Goal: Transaction & Acquisition: Obtain resource

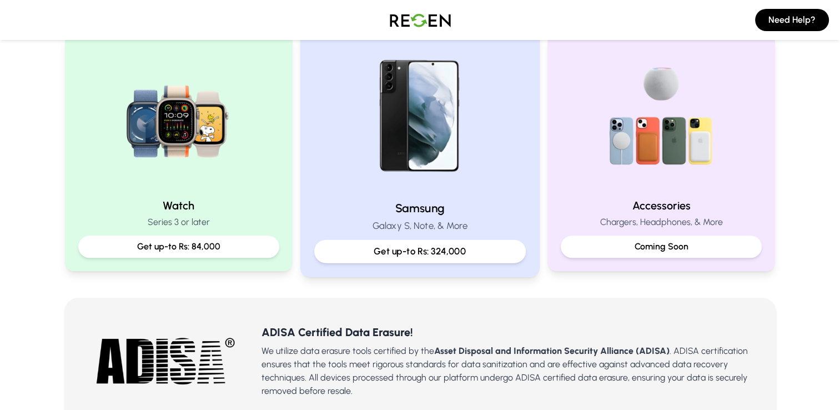
scroll to position [500, 0]
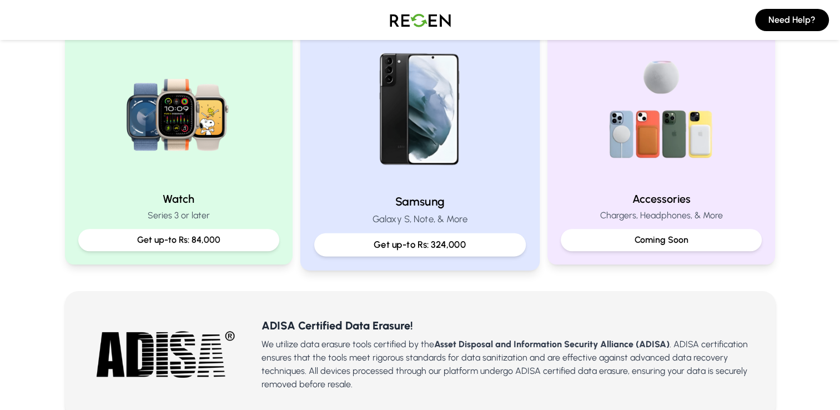
click at [453, 218] on p "Galaxy S, Note, & More" at bounding box center [420, 219] width 212 height 14
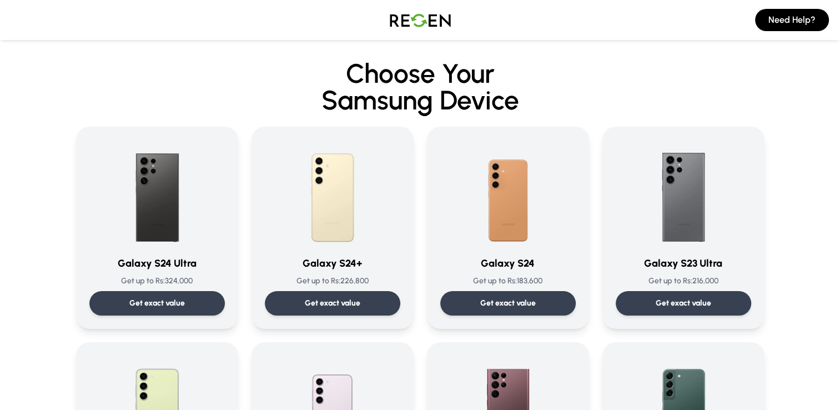
drag, startPoint x: 318, startPoint y: 217, endPoint x: 91, endPoint y: 49, distance: 281.9
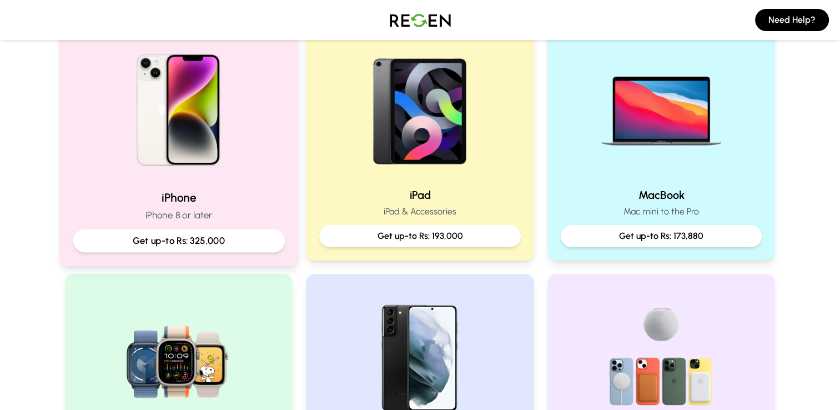
scroll to position [278, 0]
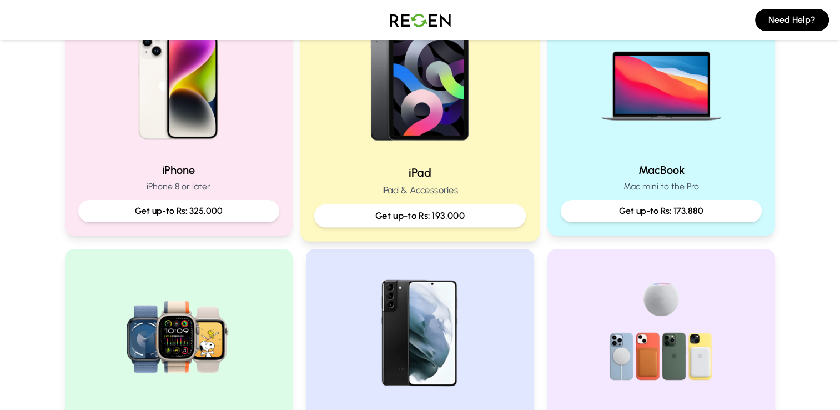
click at [496, 210] on p "Get up-to Rs: 193,000" at bounding box center [420, 216] width 193 height 14
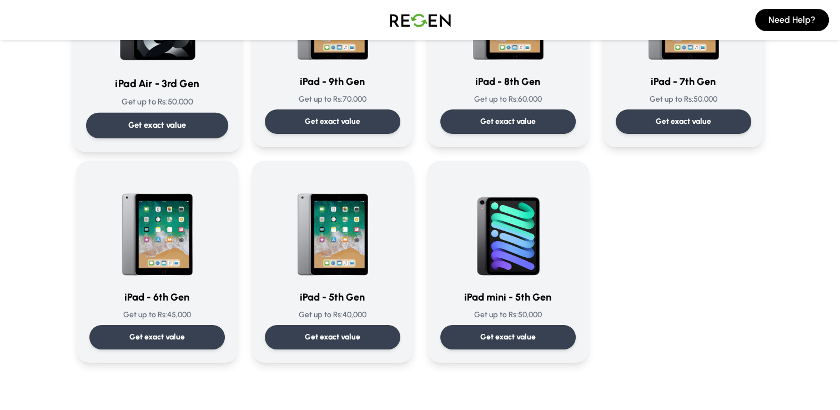
scroll to position [555, 0]
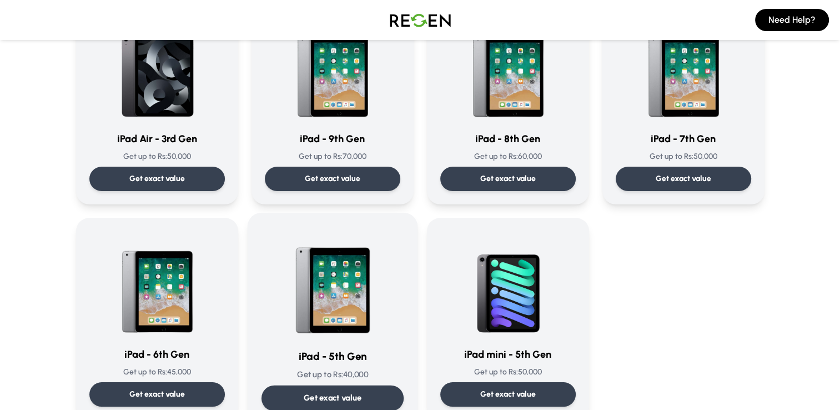
click at [312, 223] on div "iPad - 5th Gen Get up to Rs: 40,000 Get exact value iPad - 5th Gen Get up to Rs…" at bounding box center [332, 319] width 170 height 212
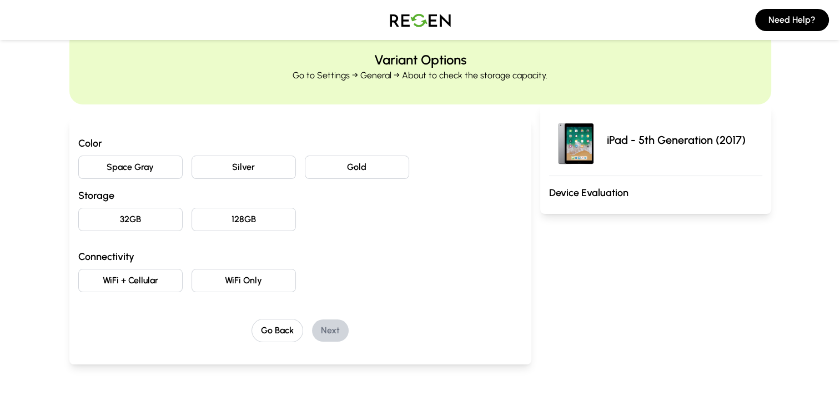
scroll to position [56, 0]
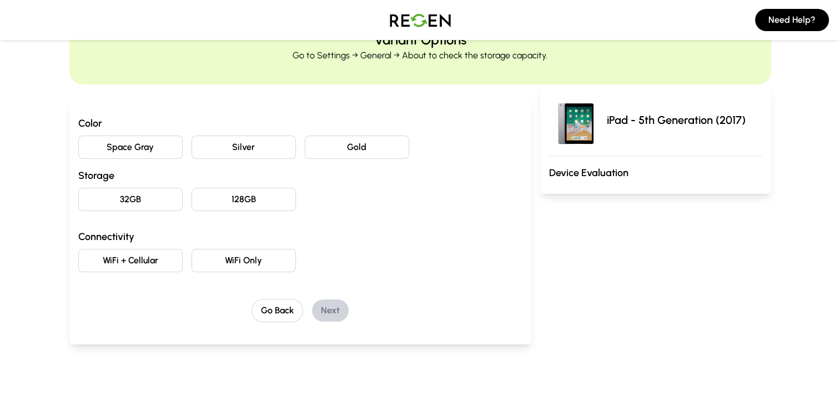
click at [228, 262] on button "WiFi Only" at bounding box center [244, 260] width 104 height 23
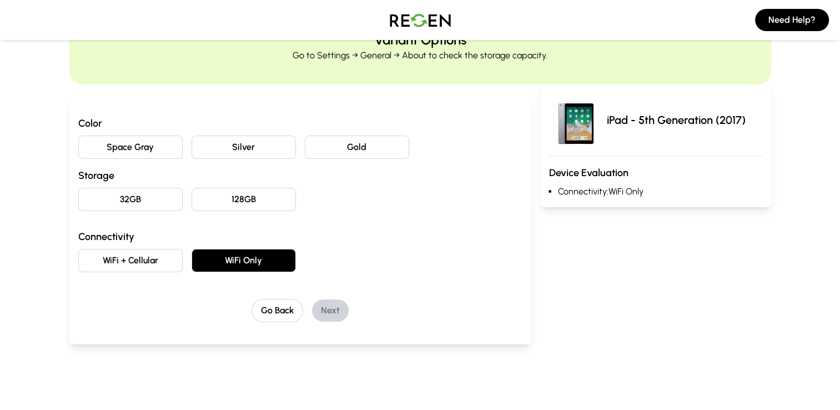
click at [265, 144] on button "Silver" at bounding box center [244, 146] width 104 height 23
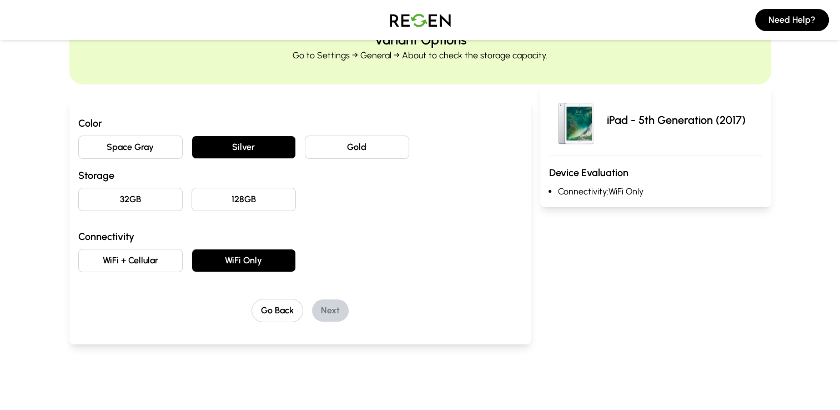
click at [170, 199] on button "32GB" at bounding box center [130, 199] width 104 height 23
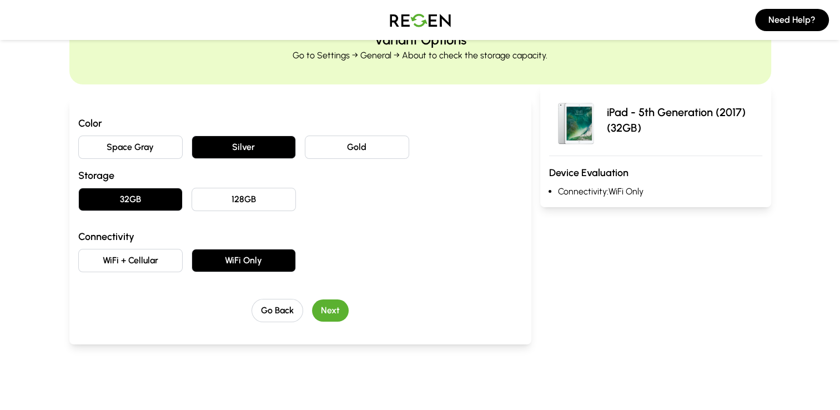
click at [327, 317] on button "Next" at bounding box center [330, 310] width 37 height 22
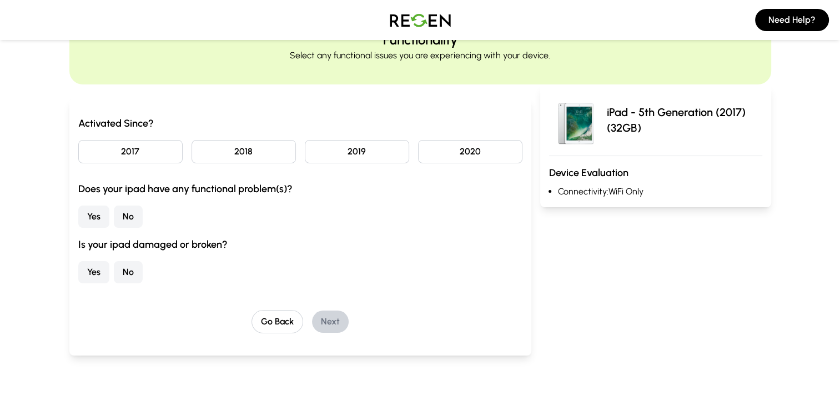
click at [132, 212] on button "No" at bounding box center [128, 216] width 29 height 22
click at [134, 274] on button "No" at bounding box center [128, 272] width 29 height 22
click at [139, 157] on button "2017" at bounding box center [130, 151] width 104 height 23
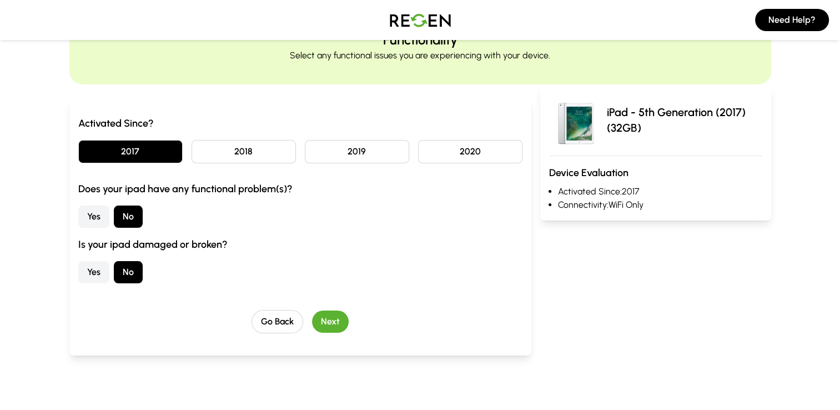
click at [327, 314] on button "Next" at bounding box center [330, 321] width 37 height 22
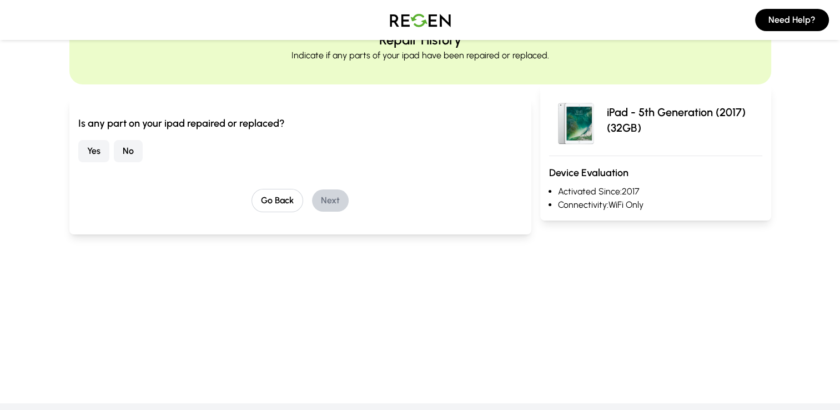
click at [122, 156] on button "No" at bounding box center [128, 151] width 29 height 22
click at [327, 207] on button "Next" at bounding box center [330, 200] width 37 height 22
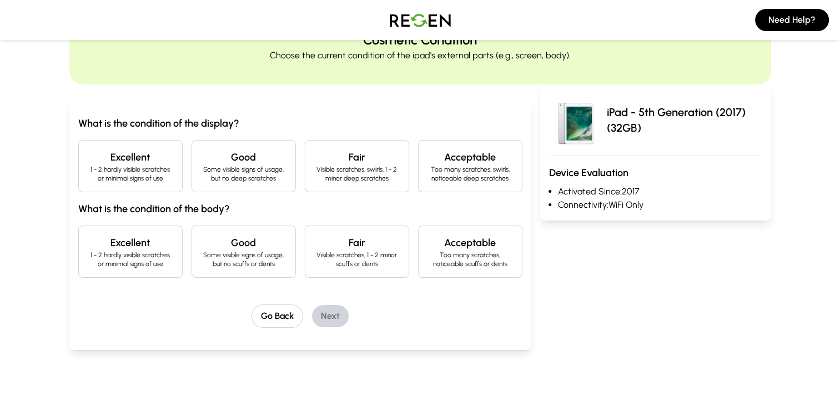
click at [152, 174] on p "1 - 2 hardly visible scratches or minimal signs of use" at bounding box center [131, 174] width 86 height 18
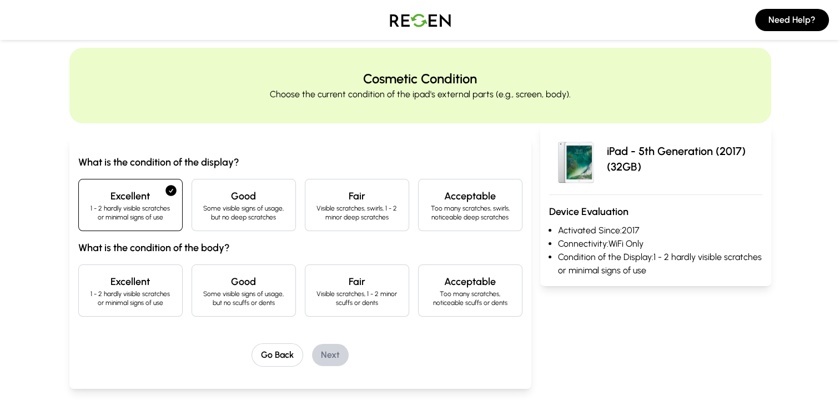
scroll to position [0, 0]
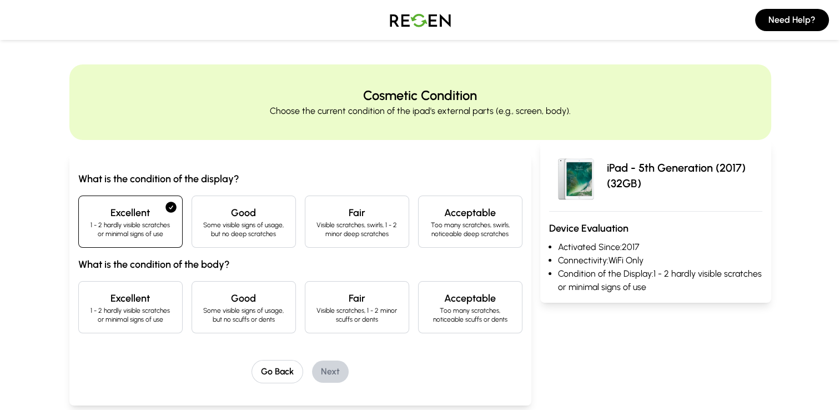
click at [243, 325] on div "Good Some visible signs of usage, but no scuffs or dents" at bounding box center [244, 307] width 104 height 52
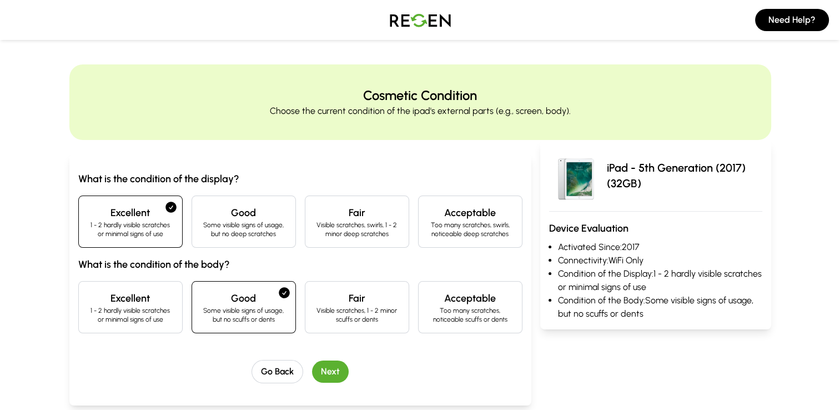
click at [324, 378] on button "Next" at bounding box center [330, 371] width 37 height 22
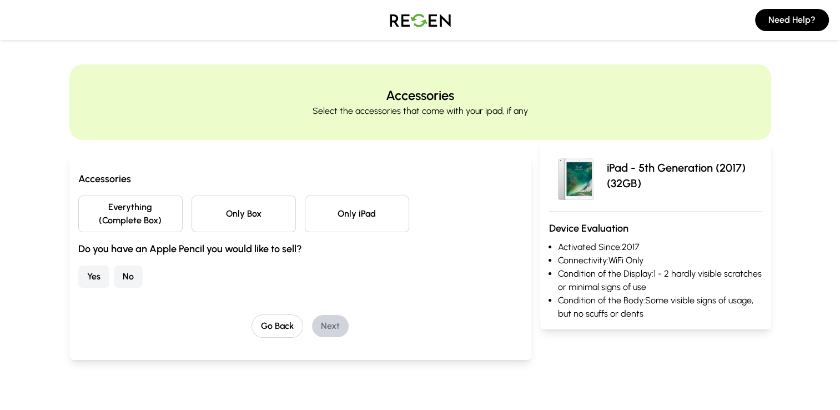
click at [314, 226] on button "Only iPad" at bounding box center [357, 213] width 104 height 37
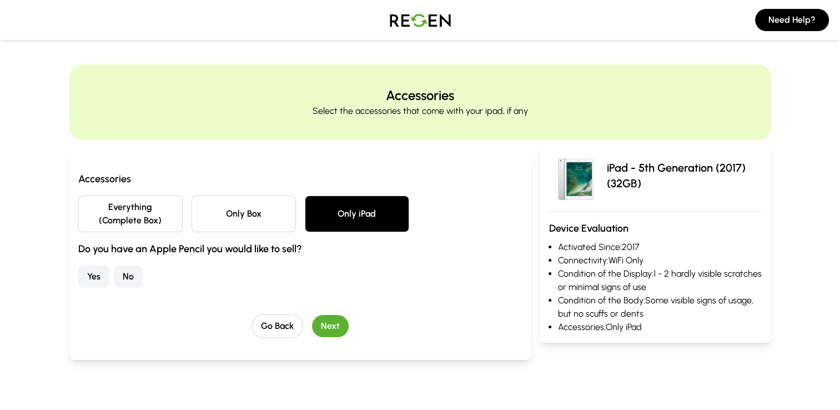
click at [134, 275] on button "No" at bounding box center [128, 276] width 29 height 22
click at [334, 324] on button "Next" at bounding box center [330, 326] width 37 height 22
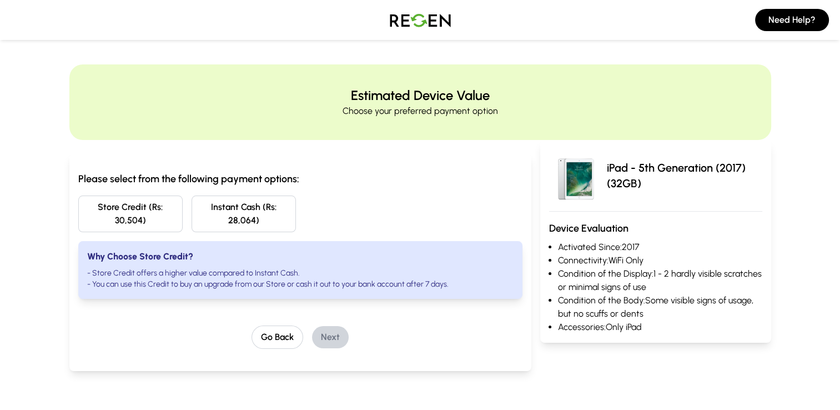
click at [178, 210] on button "Store Credit (Rs: 30,504)" at bounding box center [130, 213] width 104 height 37
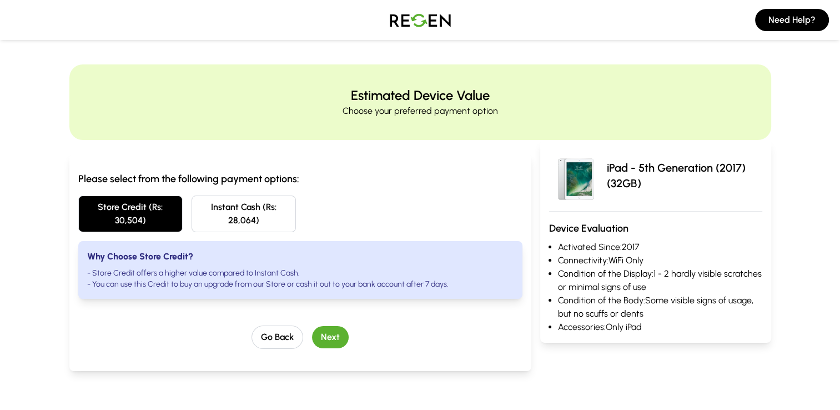
click at [205, 213] on button "Instant Cash (Rs: 28,064)" at bounding box center [244, 213] width 104 height 37
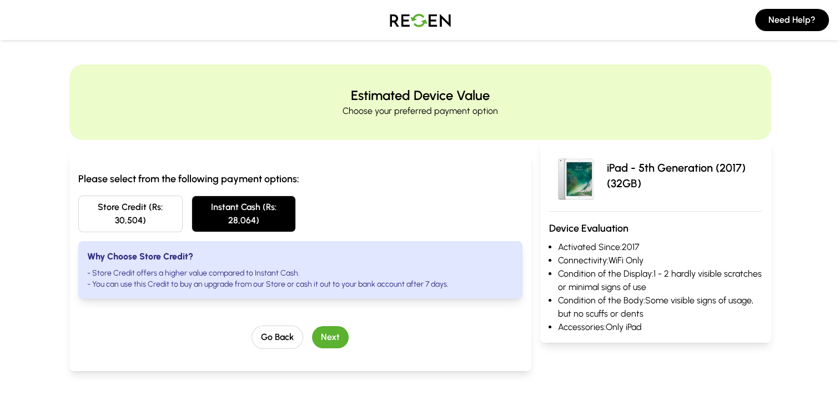
click at [344, 337] on button "Next" at bounding box center [330, 337] width 37 height 22
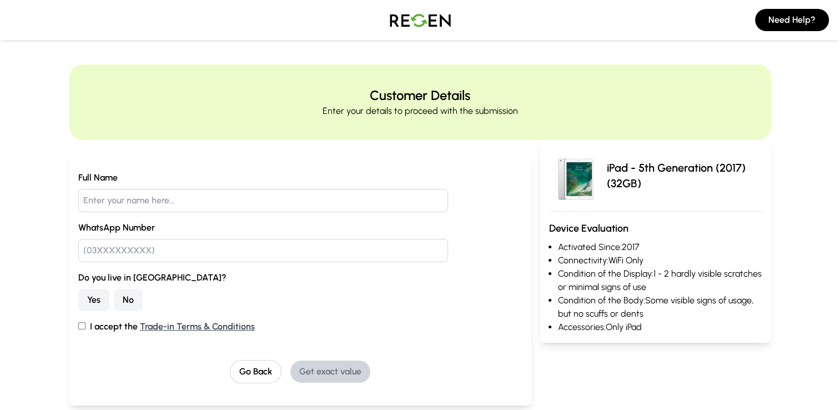
click at [139, 298] on button "No" at bounding box center [128, 300] width 29 height 22
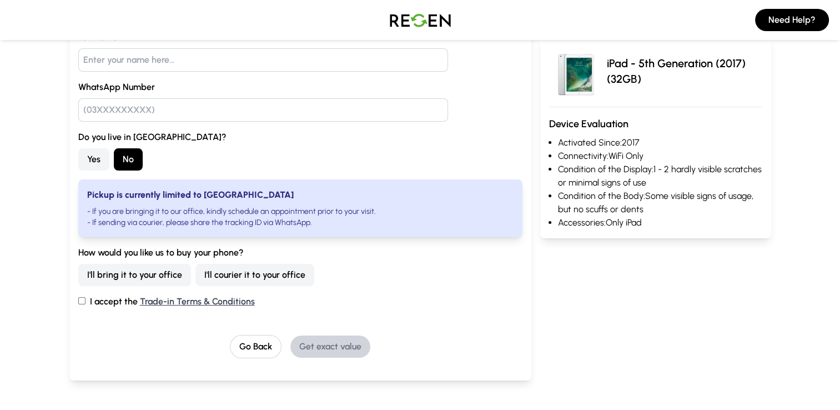
scroll to position [167, 0]
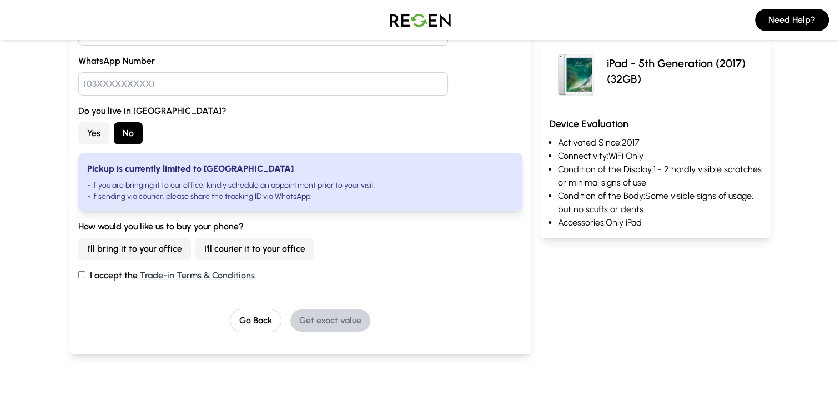
click at [199, 250] on button "I'll courier it to your office" at bounding box center [254, 249] width 119 height 22
